Goal: Check status

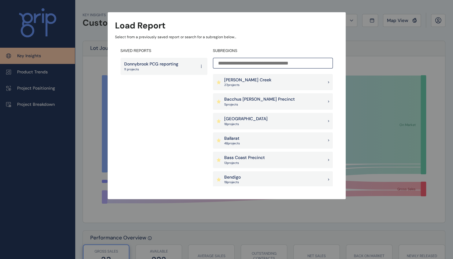
click at [155, 55] on div "SAVED REPORTS Donnybrook PCG reporting 11 projects" at bounding box center [163, 117] width 87 height 138
click at [155, 61] on p "Donnybrook PCG reporting" at bounding box center [151, 64] width 54 height 6
